Goal: Check status: Check status

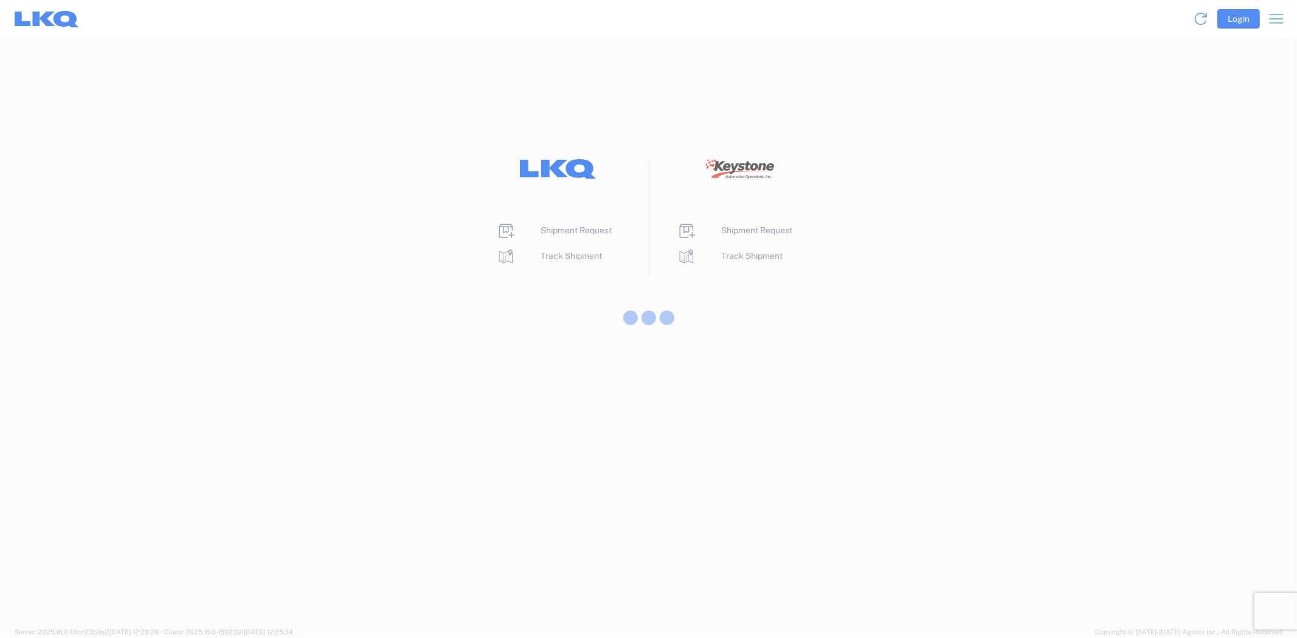
click at [575, 260] on div at bounding box center [648, 319] width 1297 height 638
click at [574, 256] on span "Track Shipment" at bounding box center [571, 256] width 61 height 10
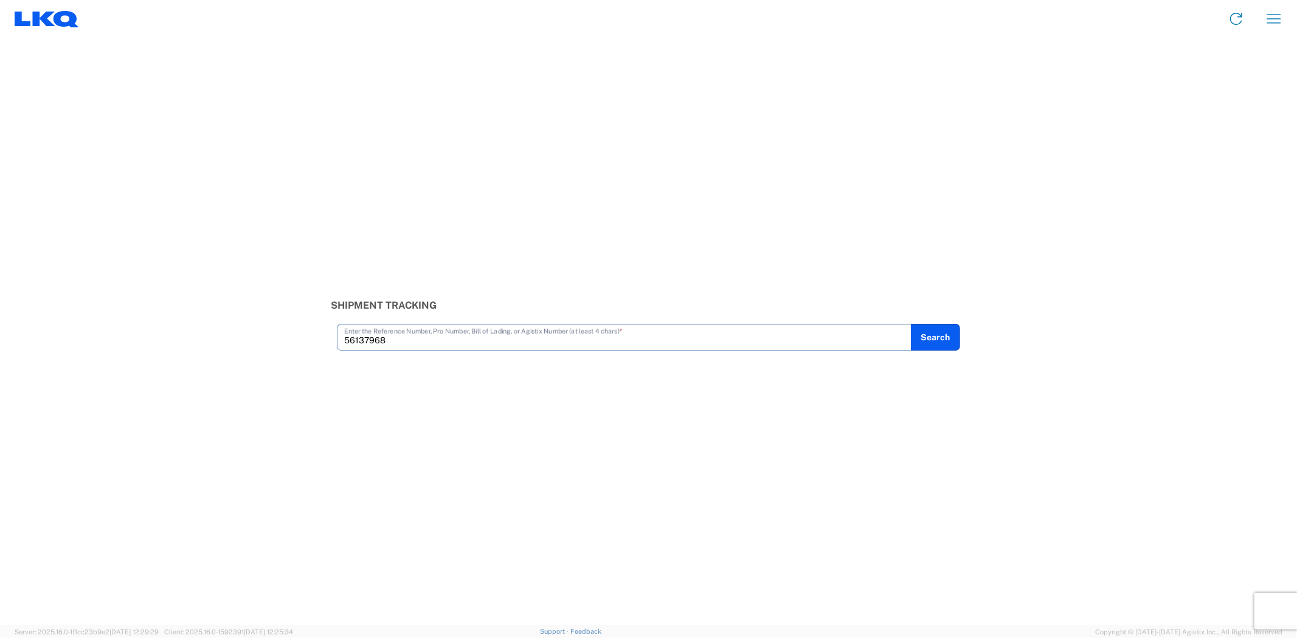
type input "56137968"
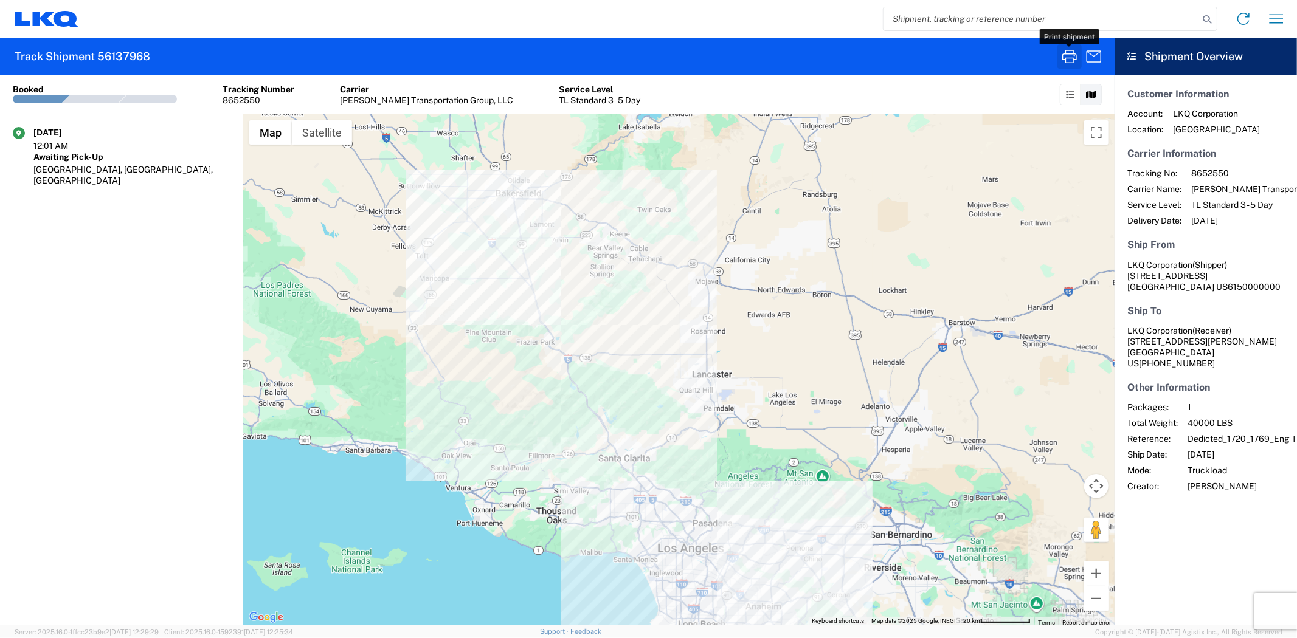
click at [1067, 55] on icon "button" at bounding box center [1069, 56] width 19 height 19
